Goal: Navigation & Orientation: Find specific page/section

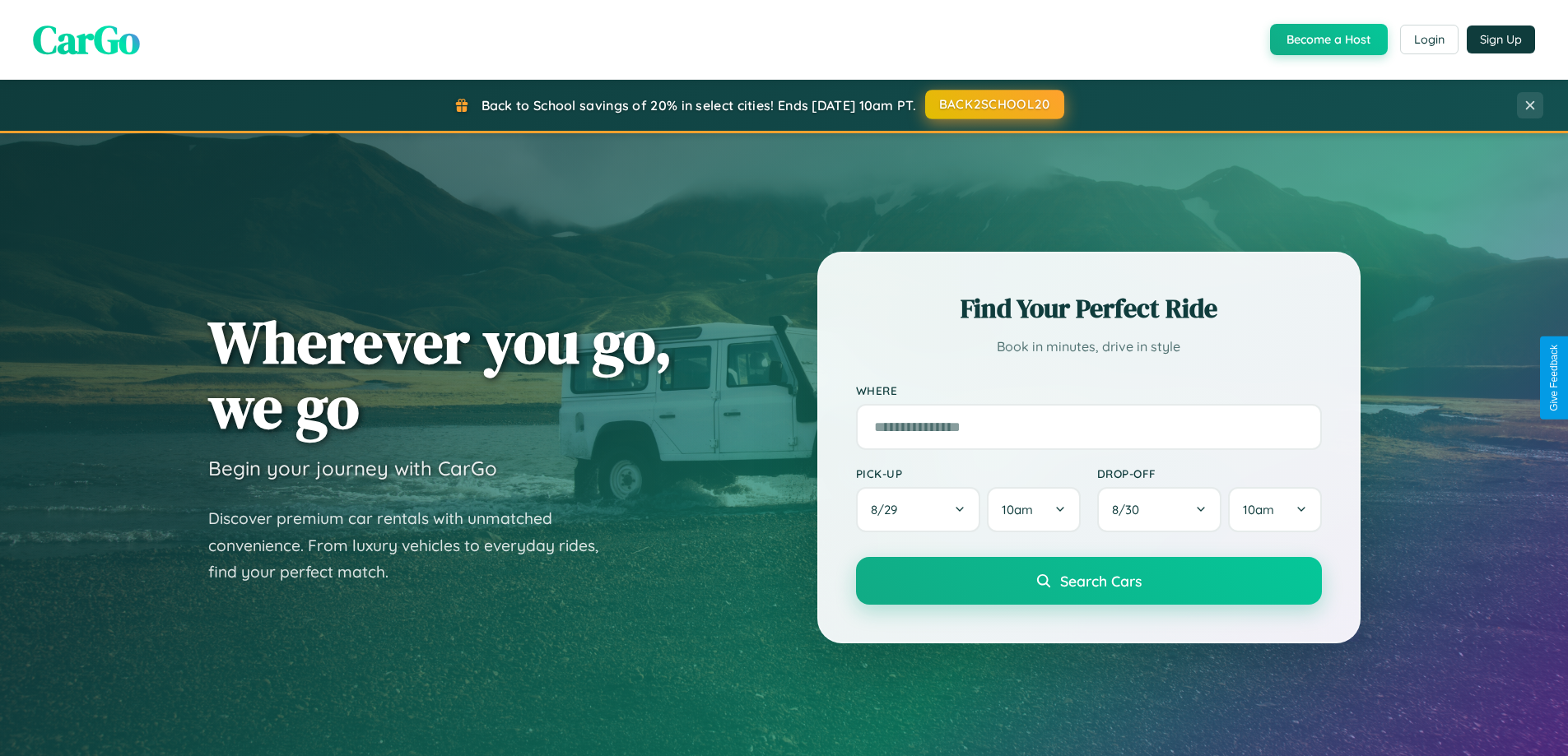
click at [993, 104] on button "BACK2SCHOOL20" at bounding box center [995, 105] width 139 height 30
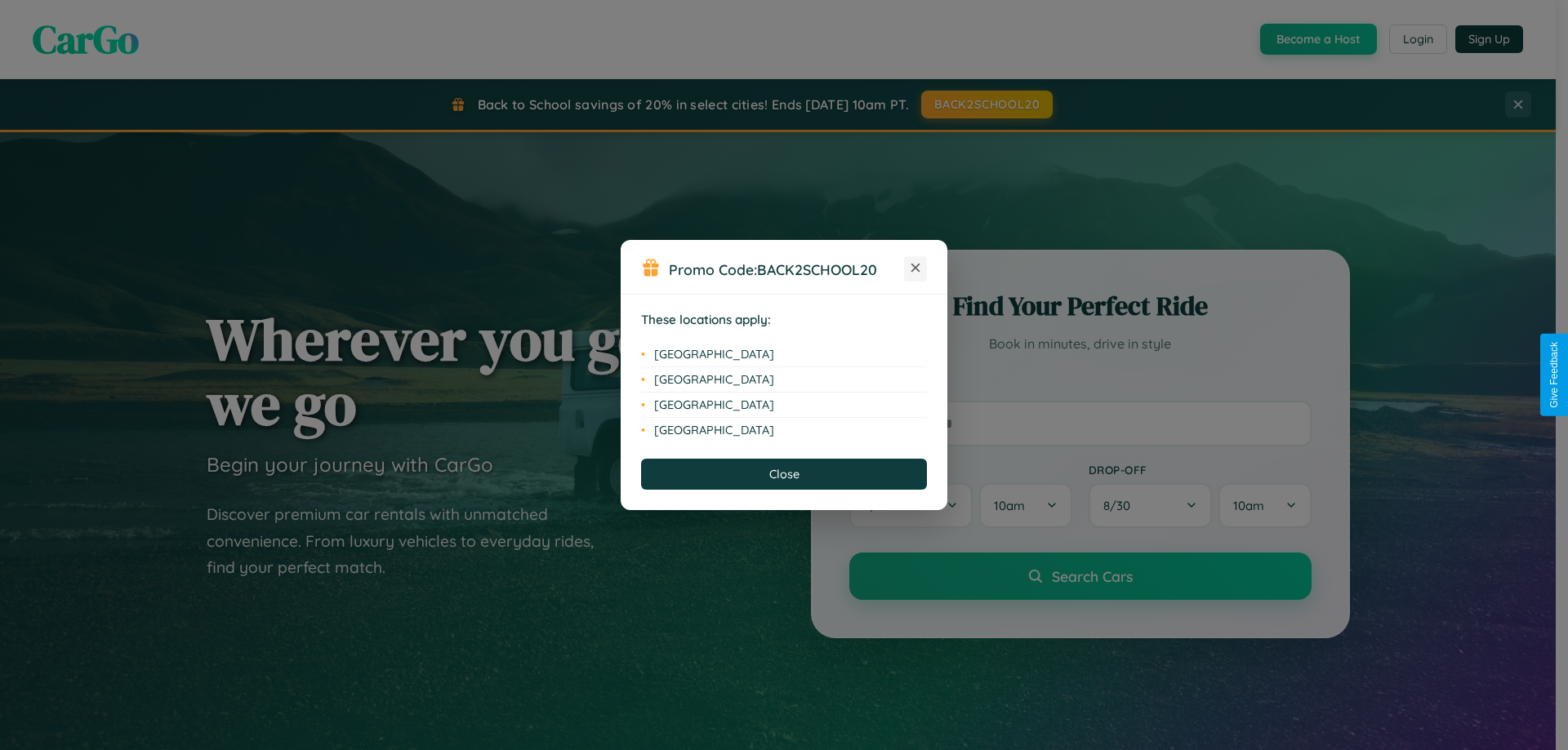
click at [915, 268] on icon at bounding box center [915, 267] width 9 height 9
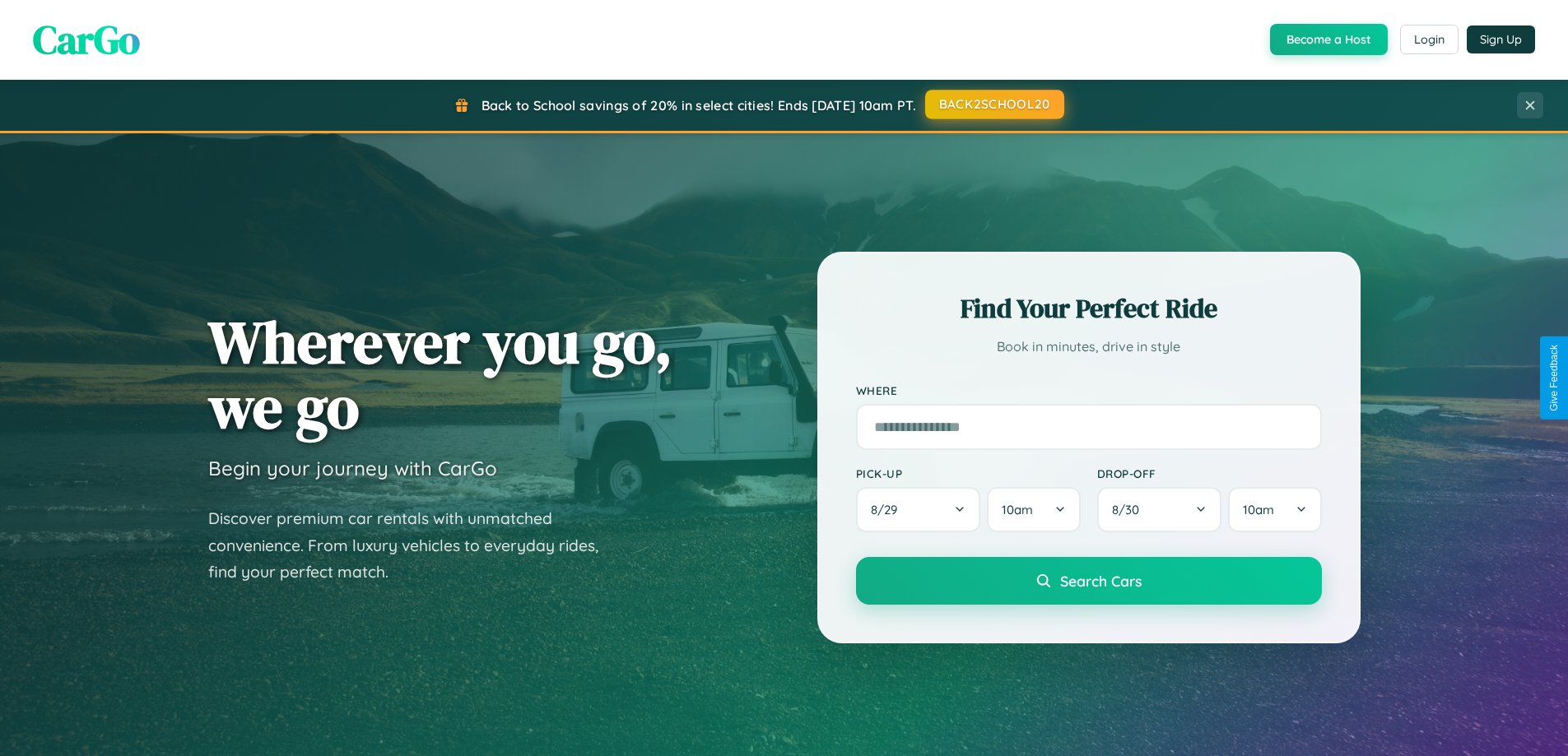
click at [993, 104] on button "BACK2SCHOOL20" at bounding box center [995, 105] width 139 height 30
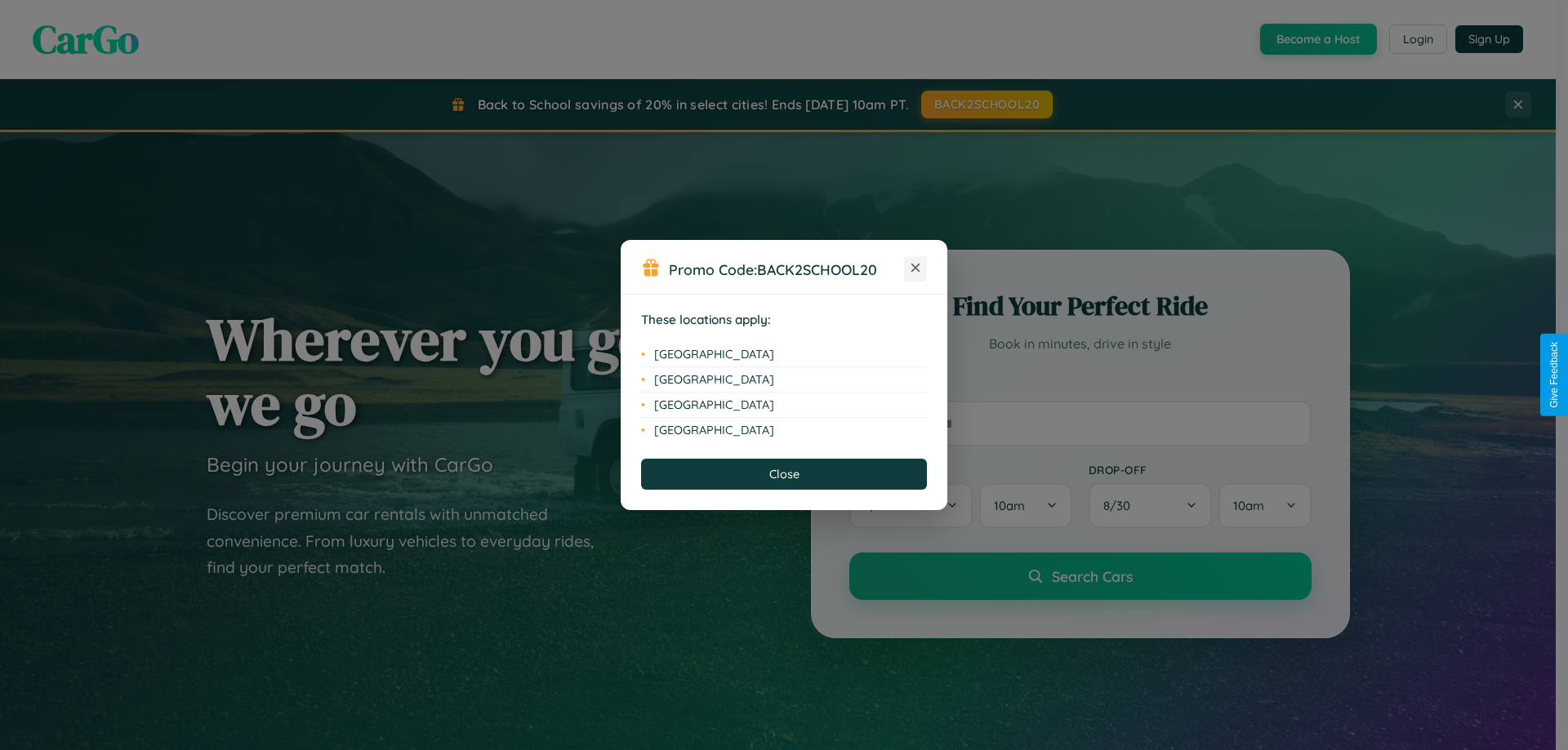
click at [915, 268] on icon at bounding box center [915, 267] width 9 height 9
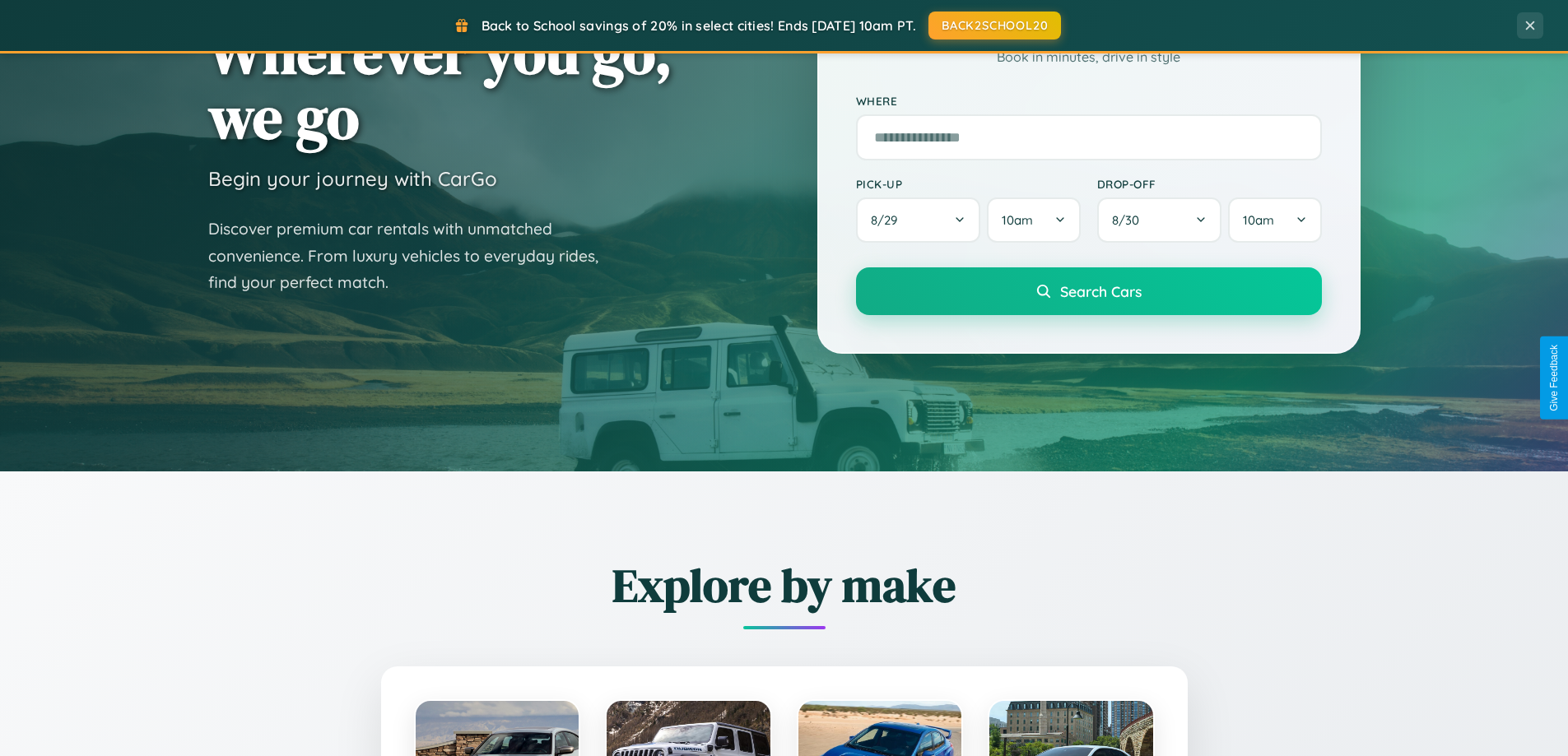
scroll to position [1133, 0]
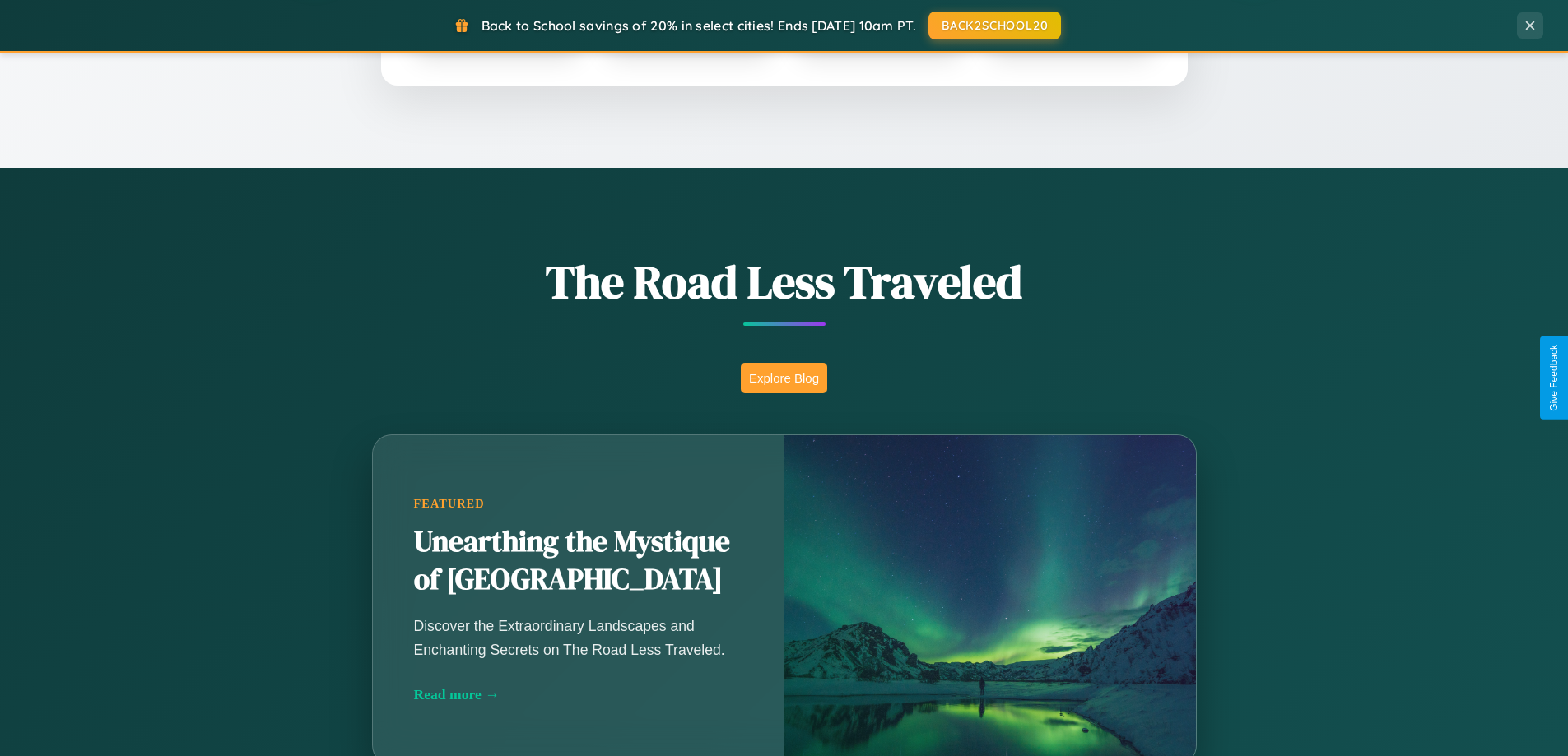
click at [784, 378] on button "Explore Blog" at bounding box center [783, 378] width 86 height 31
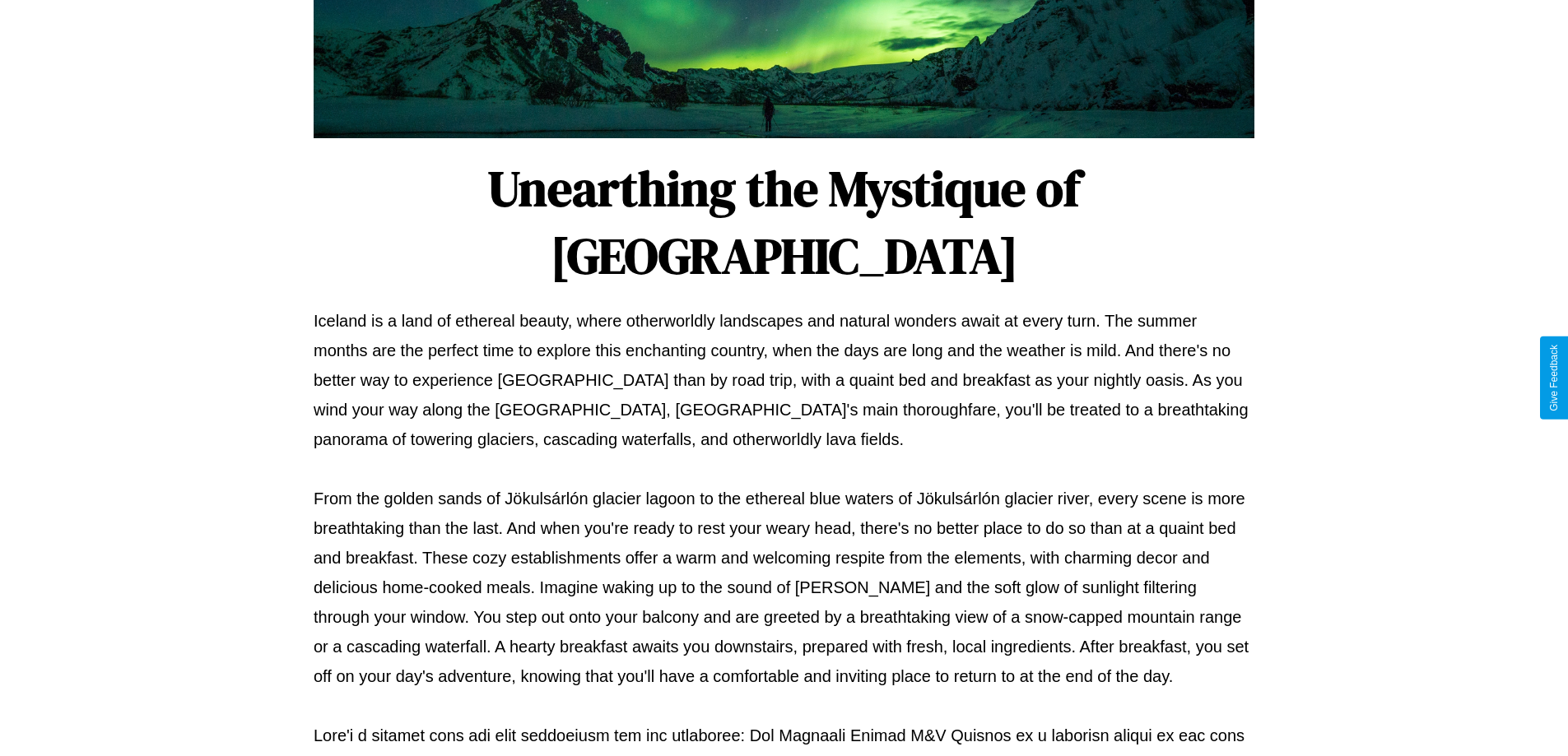
scroll to position [532, 0]
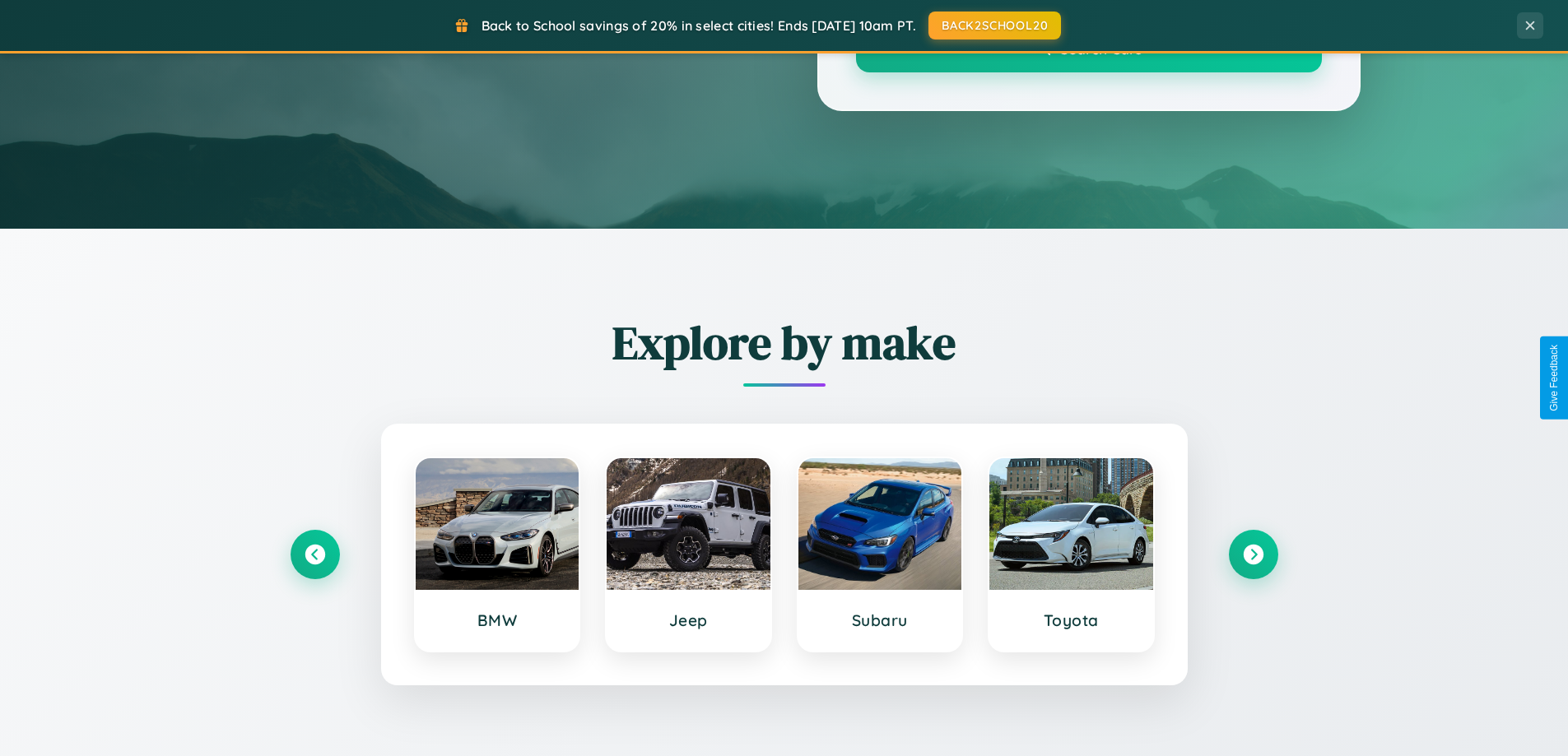
scroll to position [1133, 0]
